Goal: Task Accomplishment & Management: Manage account settings

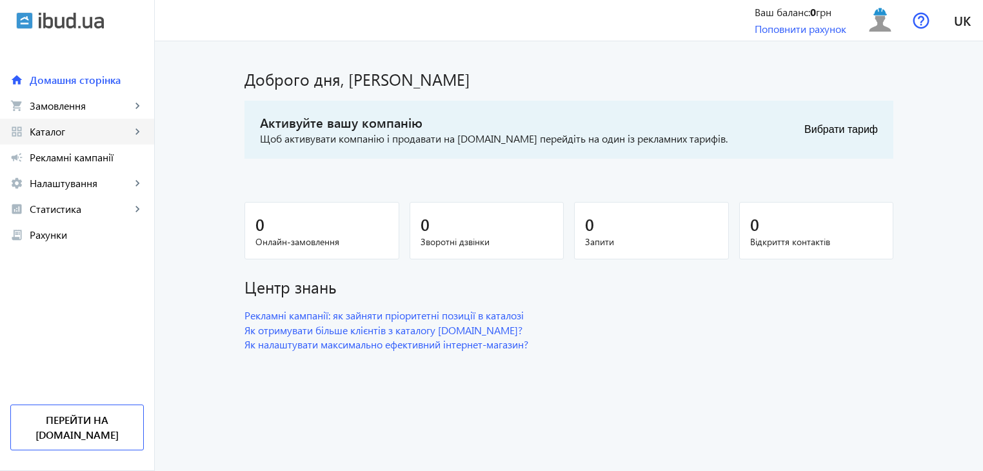
click at [130, 128] on span "Каталог" at bounding box center [80, 131] width 101 height 13
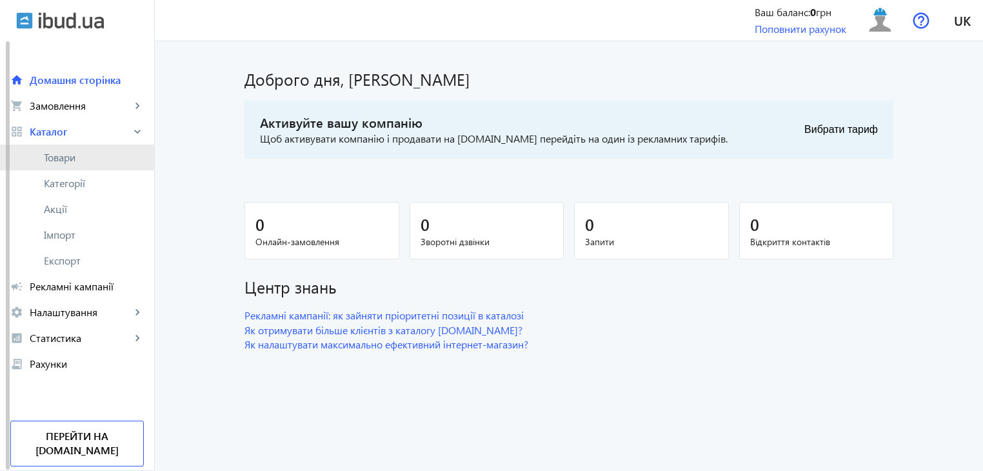
click at [70, 159] on span "Товари" at bounding box center [94, 157] width 100 height 13
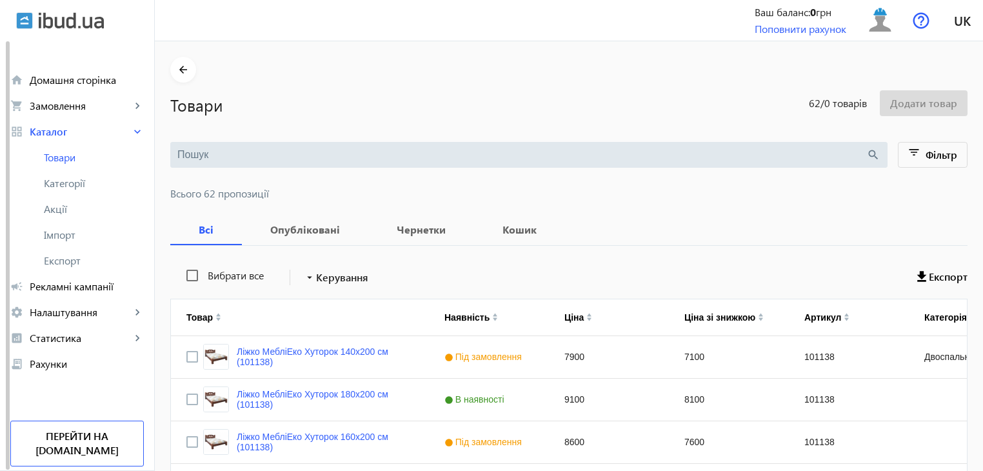
scroll to position [129, 0]
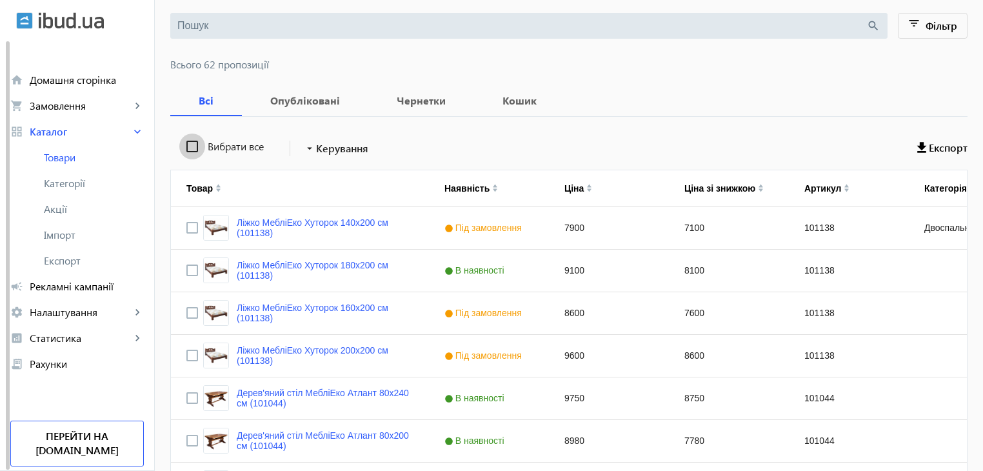
click at [182, 142] on input "Вибрати все" at bounding box center [192, 146] width 26 height 26
checkbox input "true"
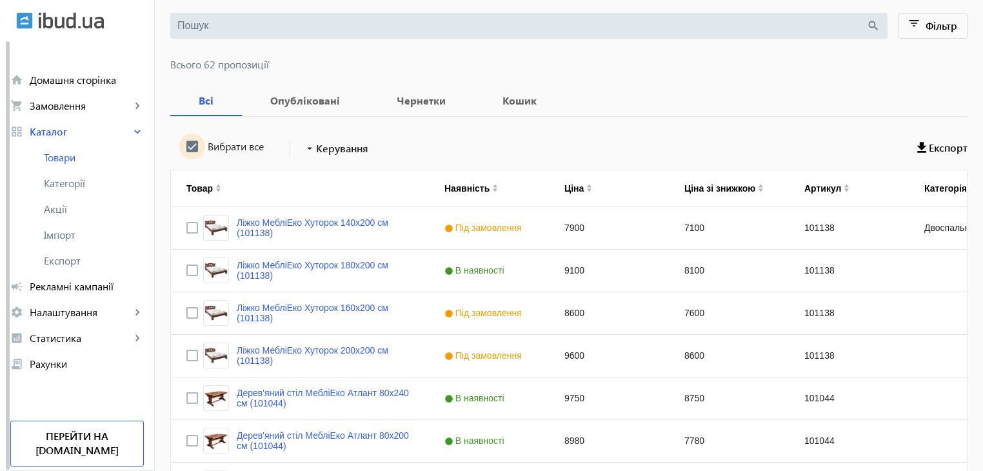
checkbox input "true"
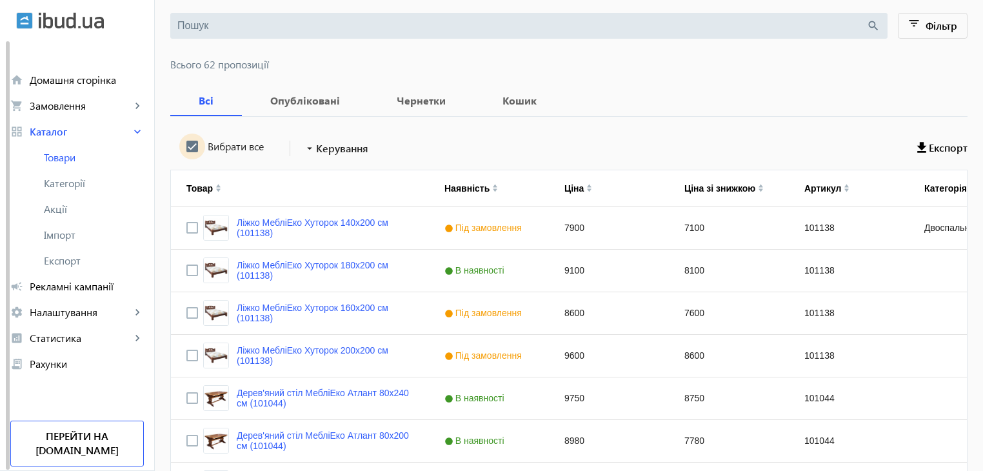
checkbox input "true"
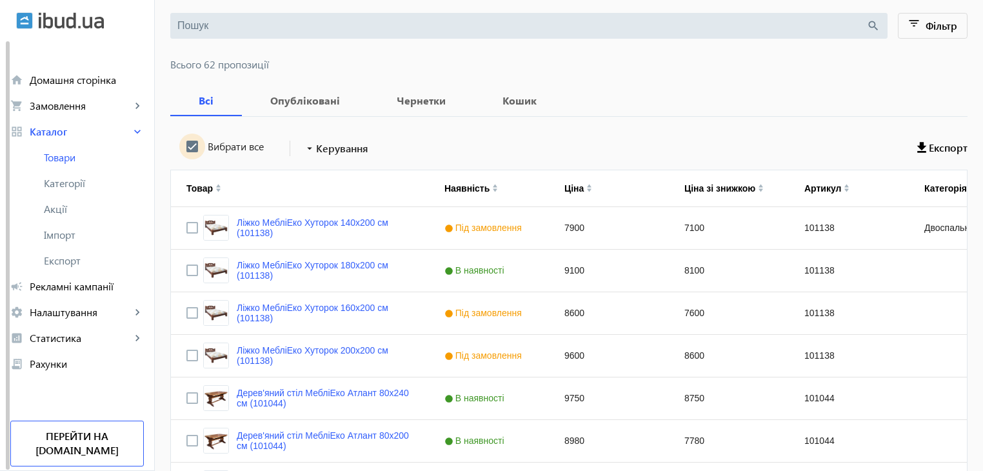
checkbox input "true"
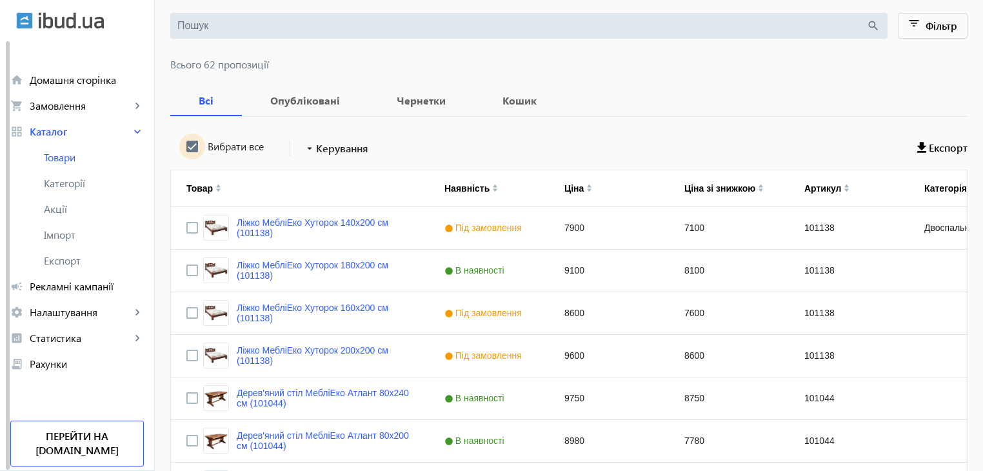
checkbox input "true"
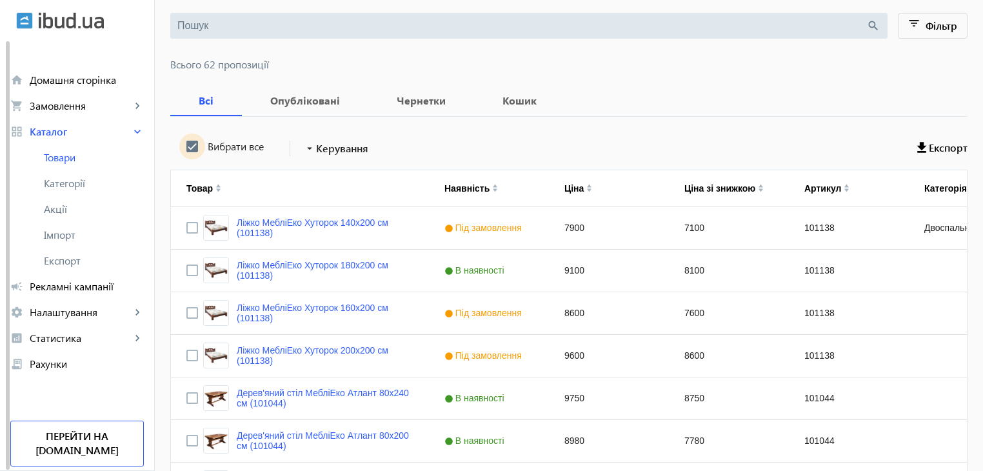
checkbox input "true"
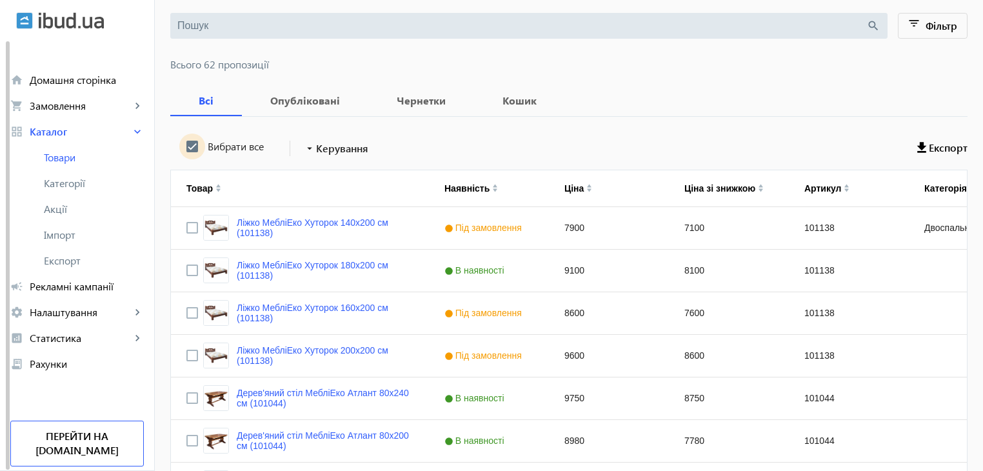
checkbox input "true"
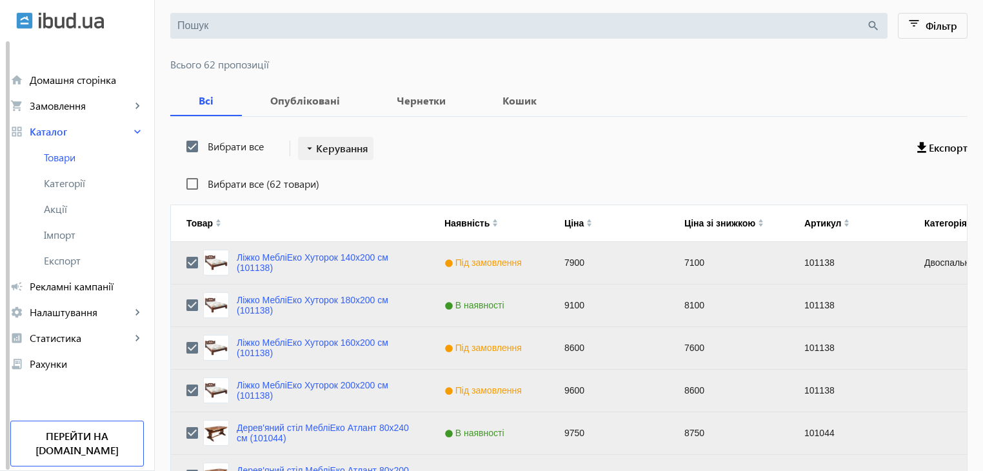
click at [335, 146] on span "Керування" at bounding box center [342, 148] width 52 height 15
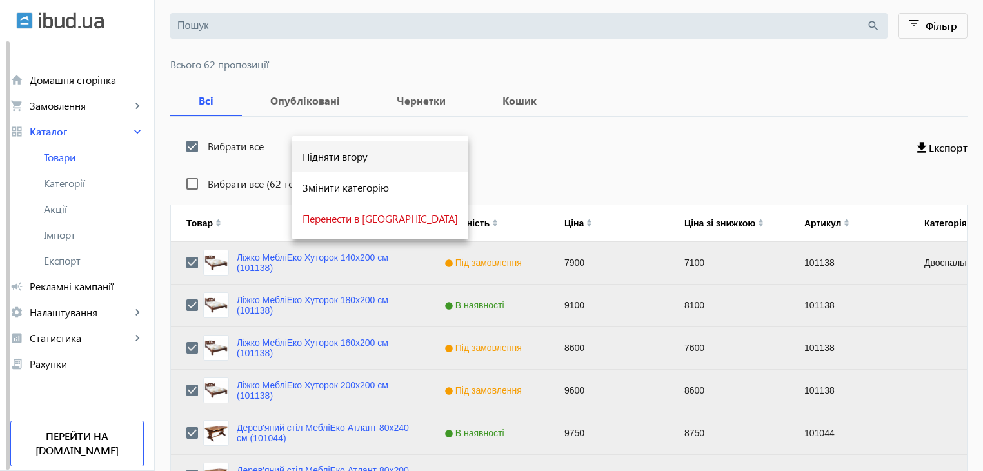
click at [334, 162] on span "Підняти вгору" at bounding box center [379, 157] width 155 height 10
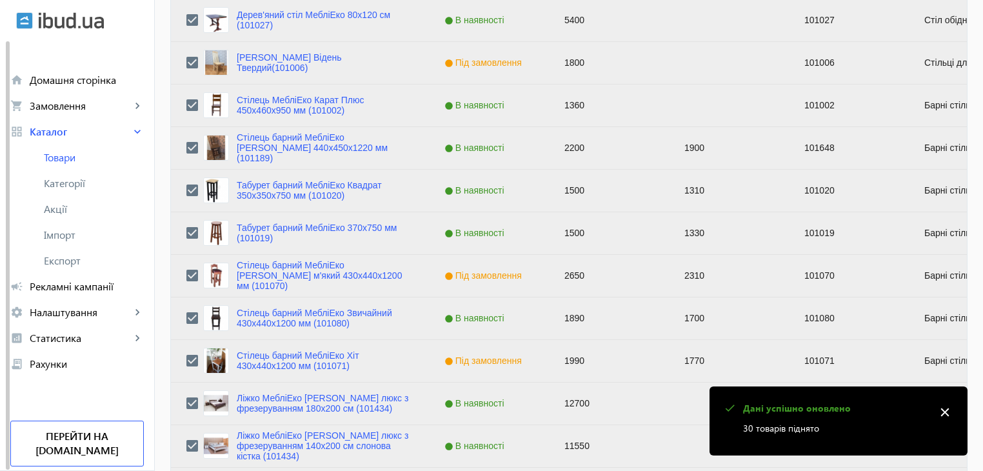
scroll to position [1300, 0]
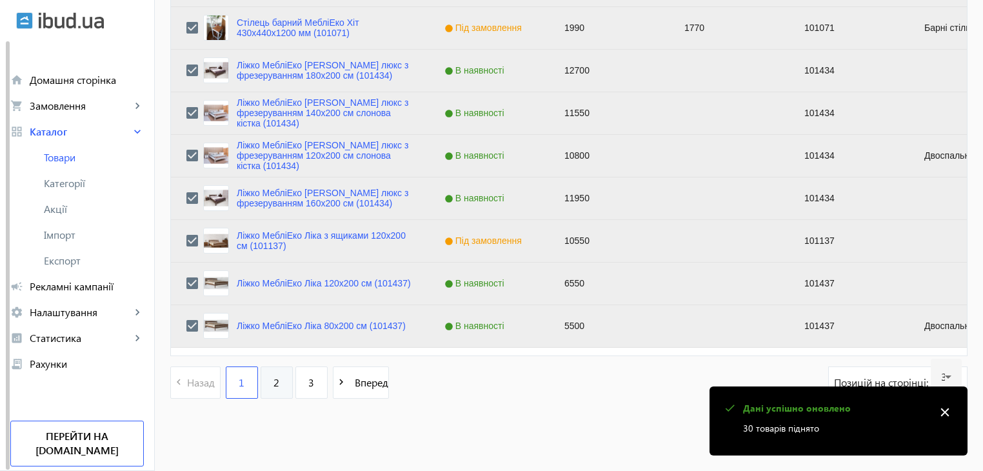
click at [273, 388] on span "2" at bounding box center [276, 382] width 6 height 14
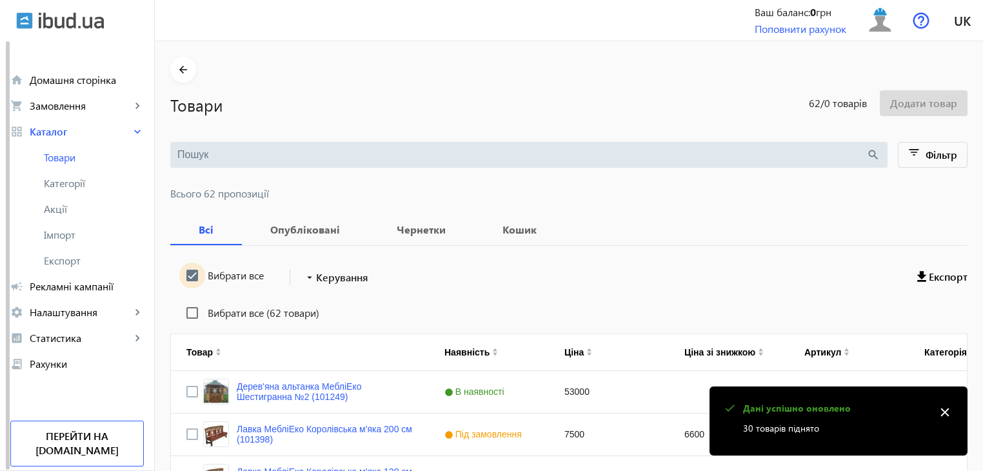
click at [179, 274] on input "Вибрати все" at bounding box center [192, 275] width 26 height 26
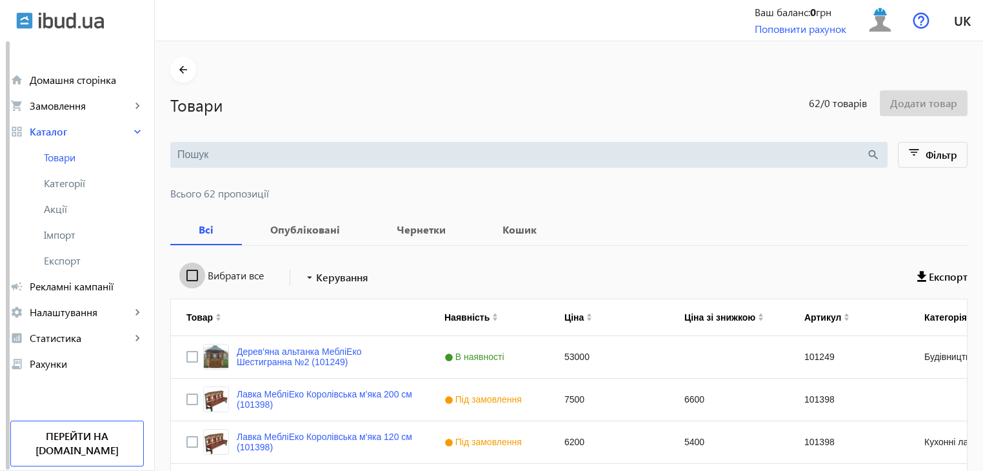
click at [180, 273] on input "Вибрати все" at bounding box center [192, 275] width 26 height 26
checkbox input "true"
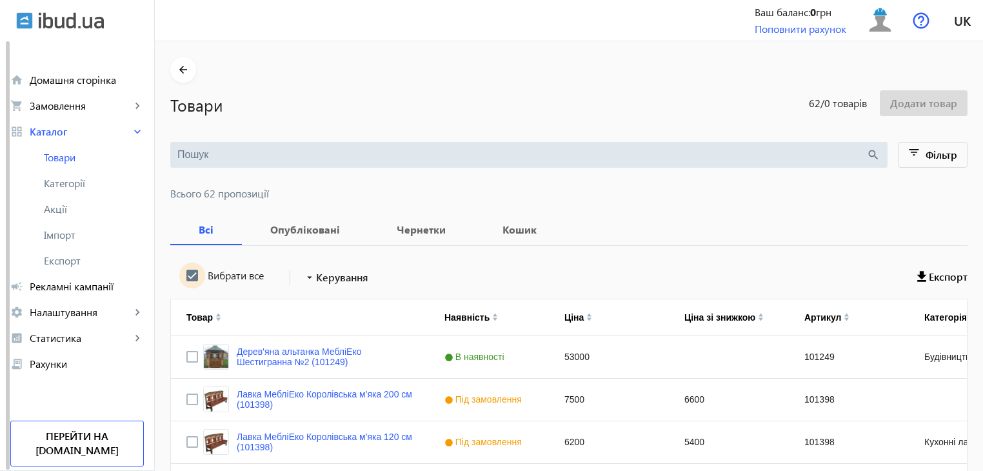
checkbox input "true"
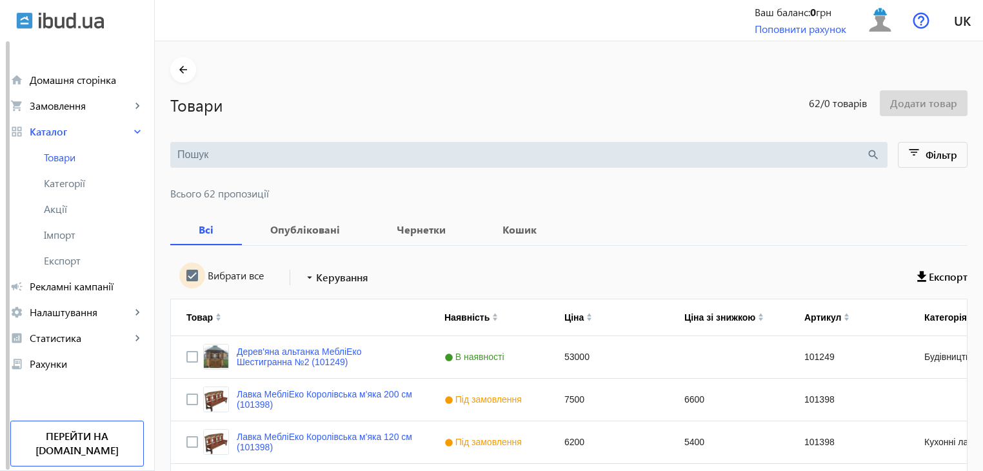
checkbox input "true"
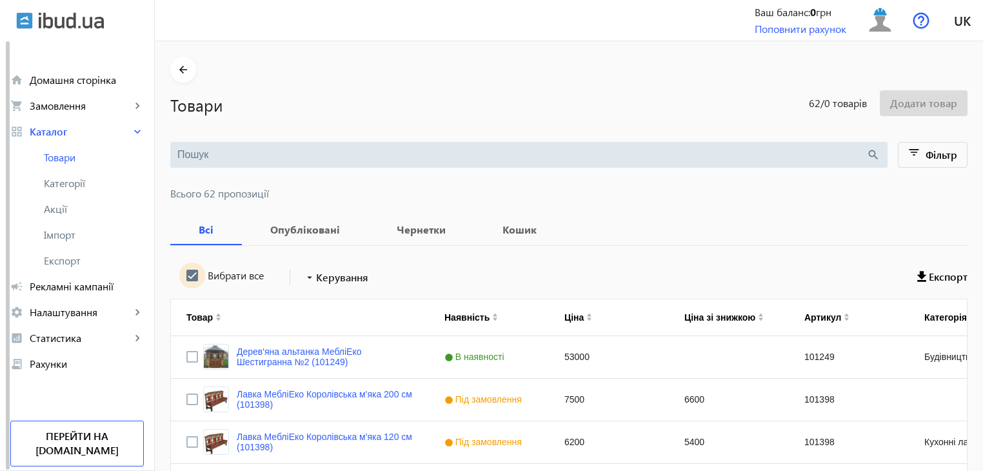
checkbox input "true"
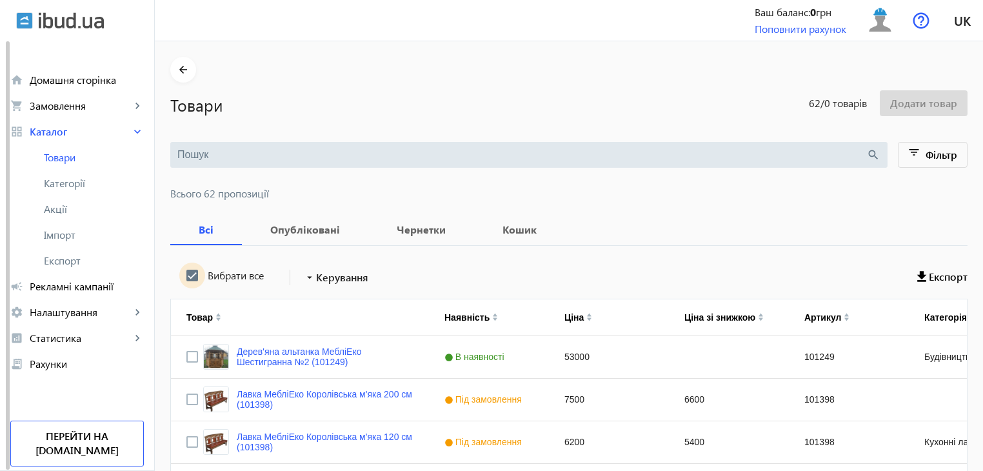
checkbox input "true"
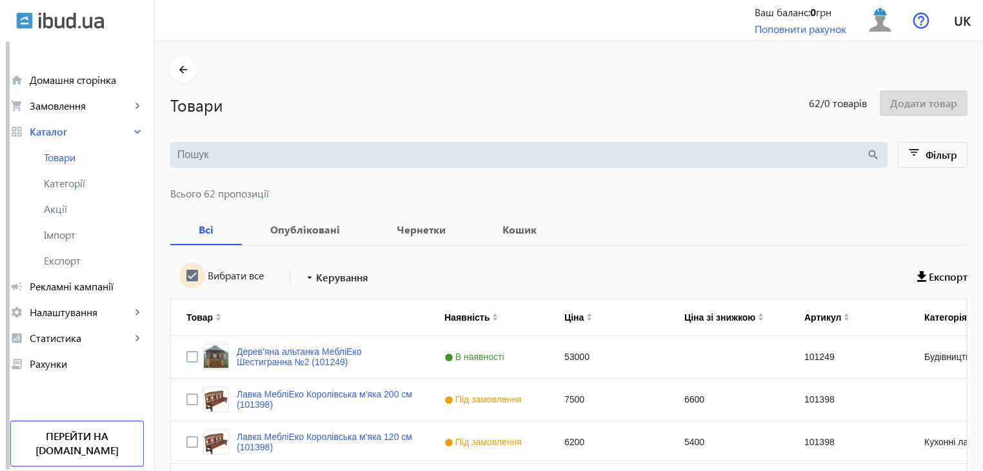
checkbox input "true"
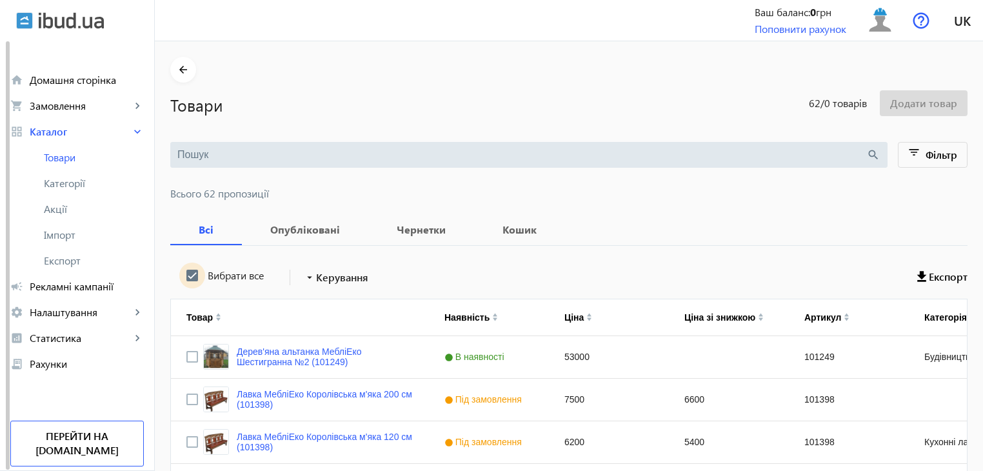
checkbox input "true"
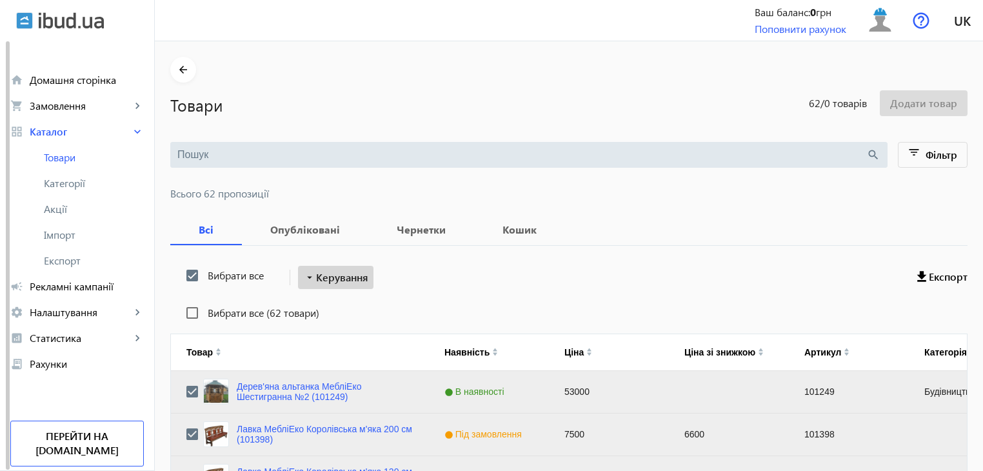
click at [346, 281] on span "Керування" at bounding box center [342, 277] width 52 height 15
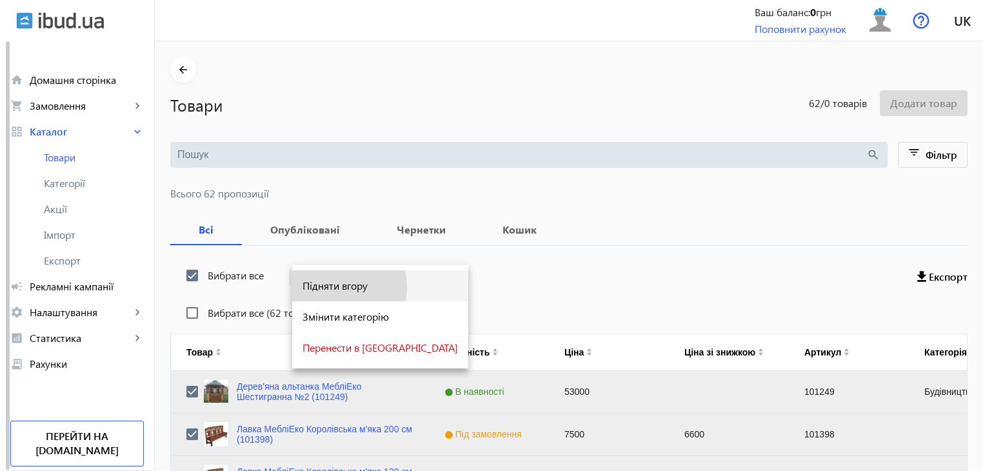
click at [339, 287] on span "Підняти вгору" at bounding box center [379, 286] width 155 height 10
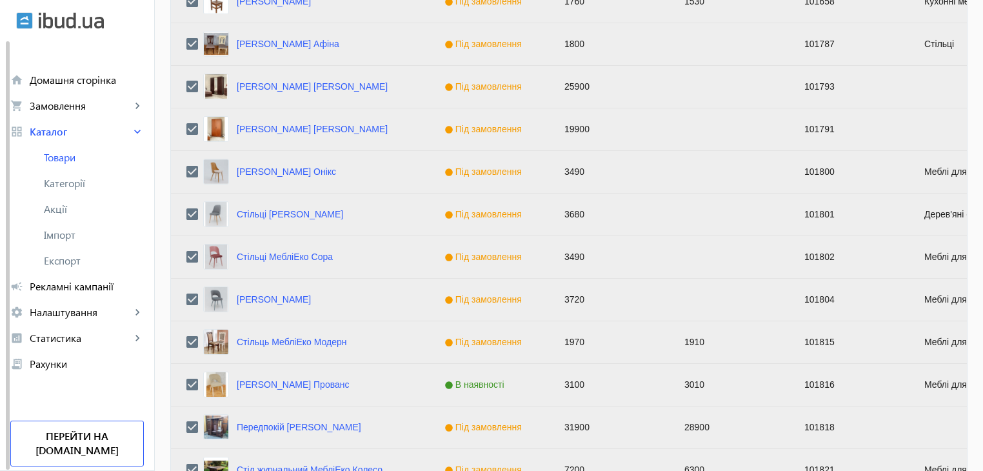
scroll to position [1300, 0]
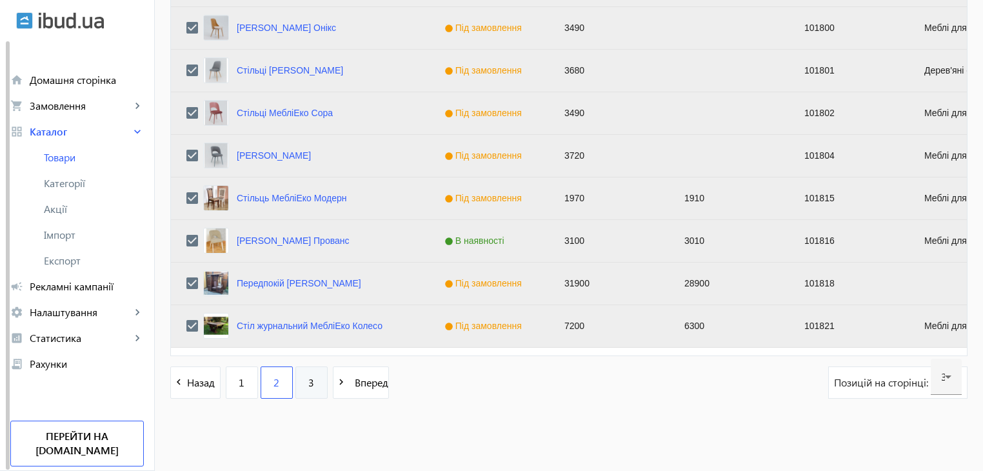
click at [308, 385] on link "3" at bounding box center [311, 382] width 32 height 32
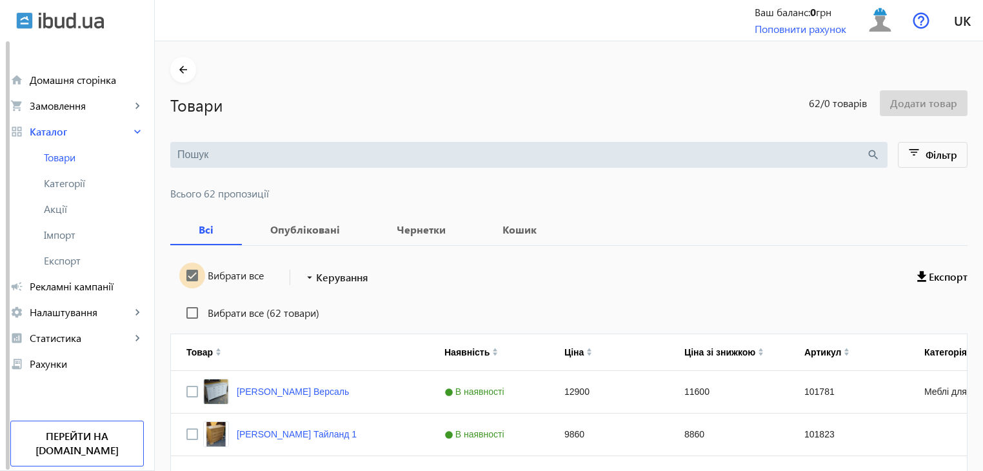
click at [181, 275] on input "Вибрати все" at bounding box center [192, 275] width 26 height 26
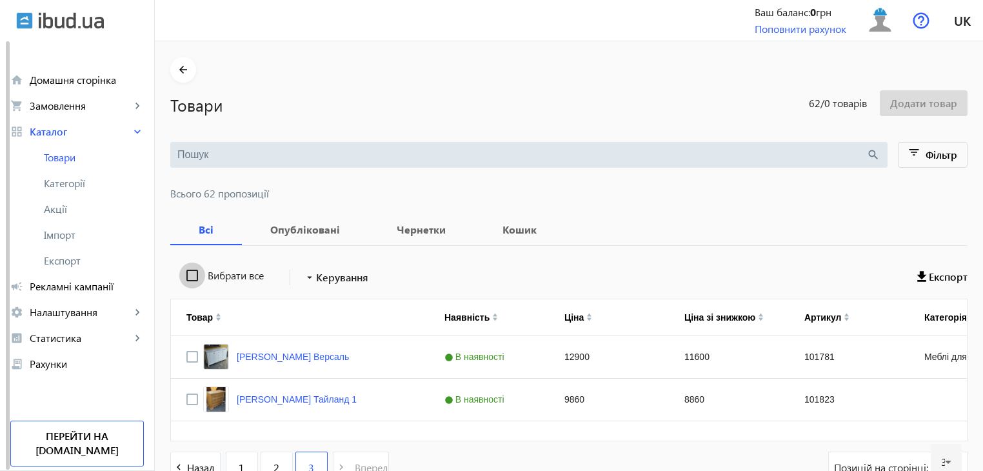
click at [181, 275] on input "Вибрати все" at bounding box center [192, 275] width 26 height 26
checkbox input "true"
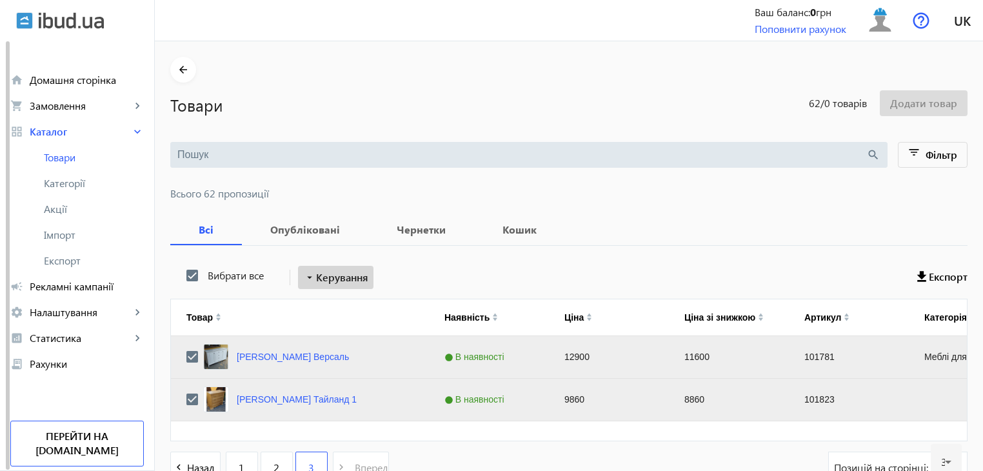
click at [346, 281] on span "Керування" at bounding box center [342, 277] width 52 height 15
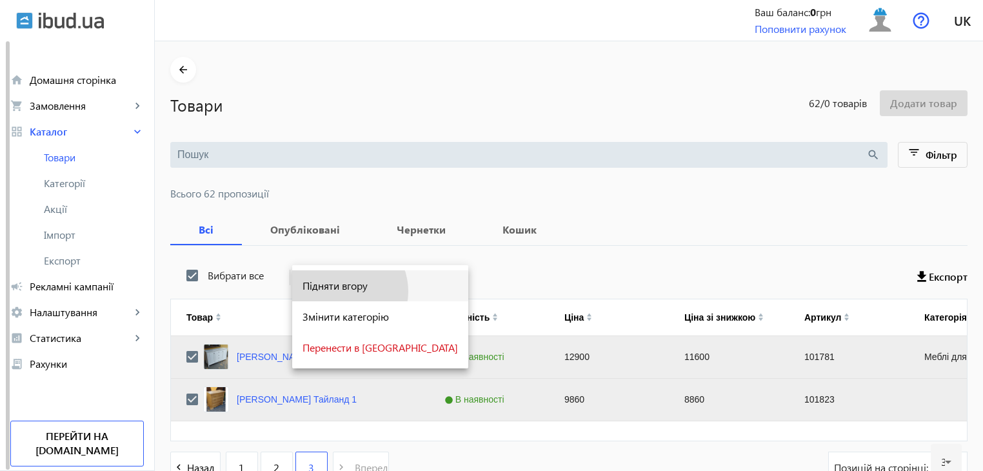
click at [342, 291] on span "Підняти вгору" at bounding box center [379, 286] width 155 height 10
